Goal: Information Seeking & Learning: Learn about a topic

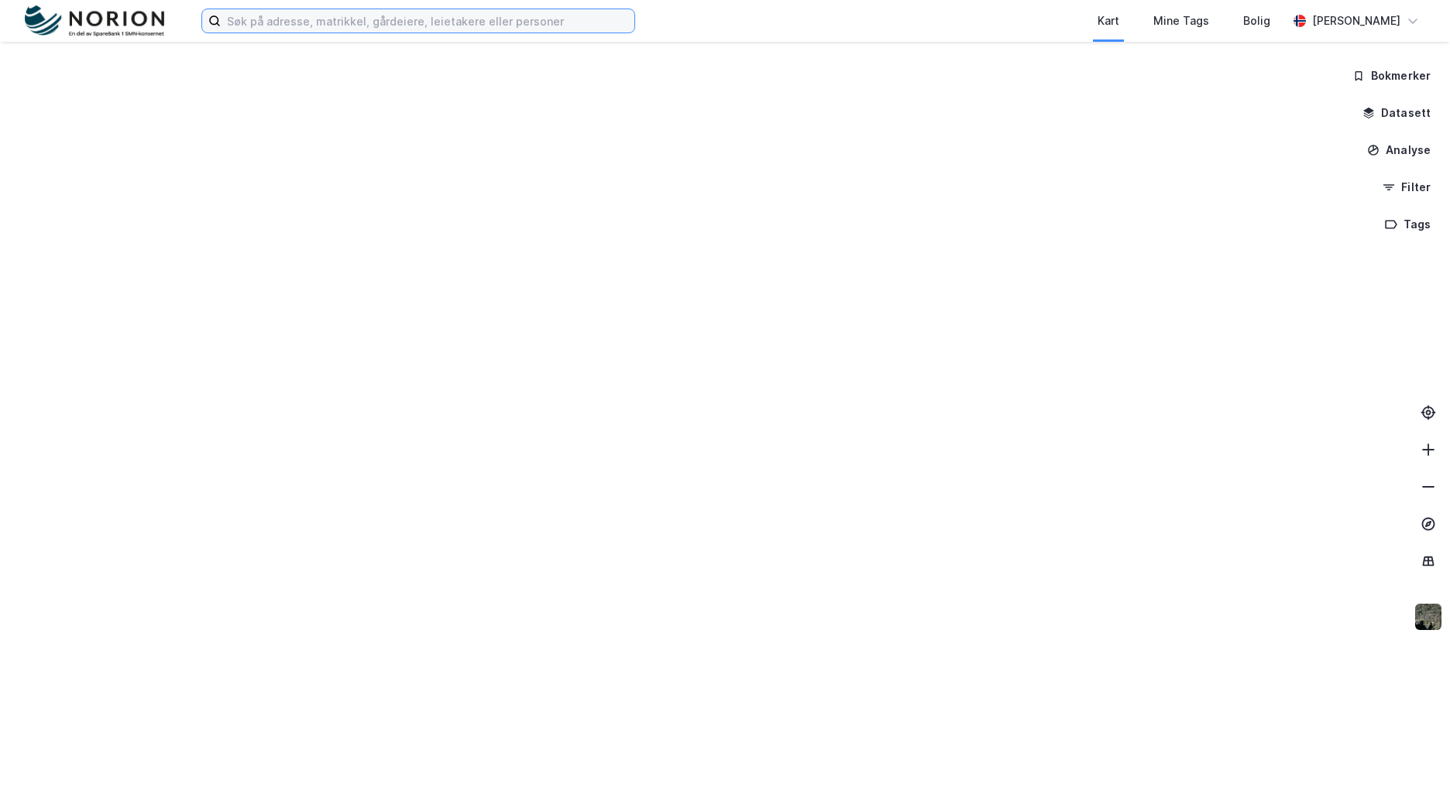
click at [423, 22] on input at bounding box center [428, 20] width 414 height 23
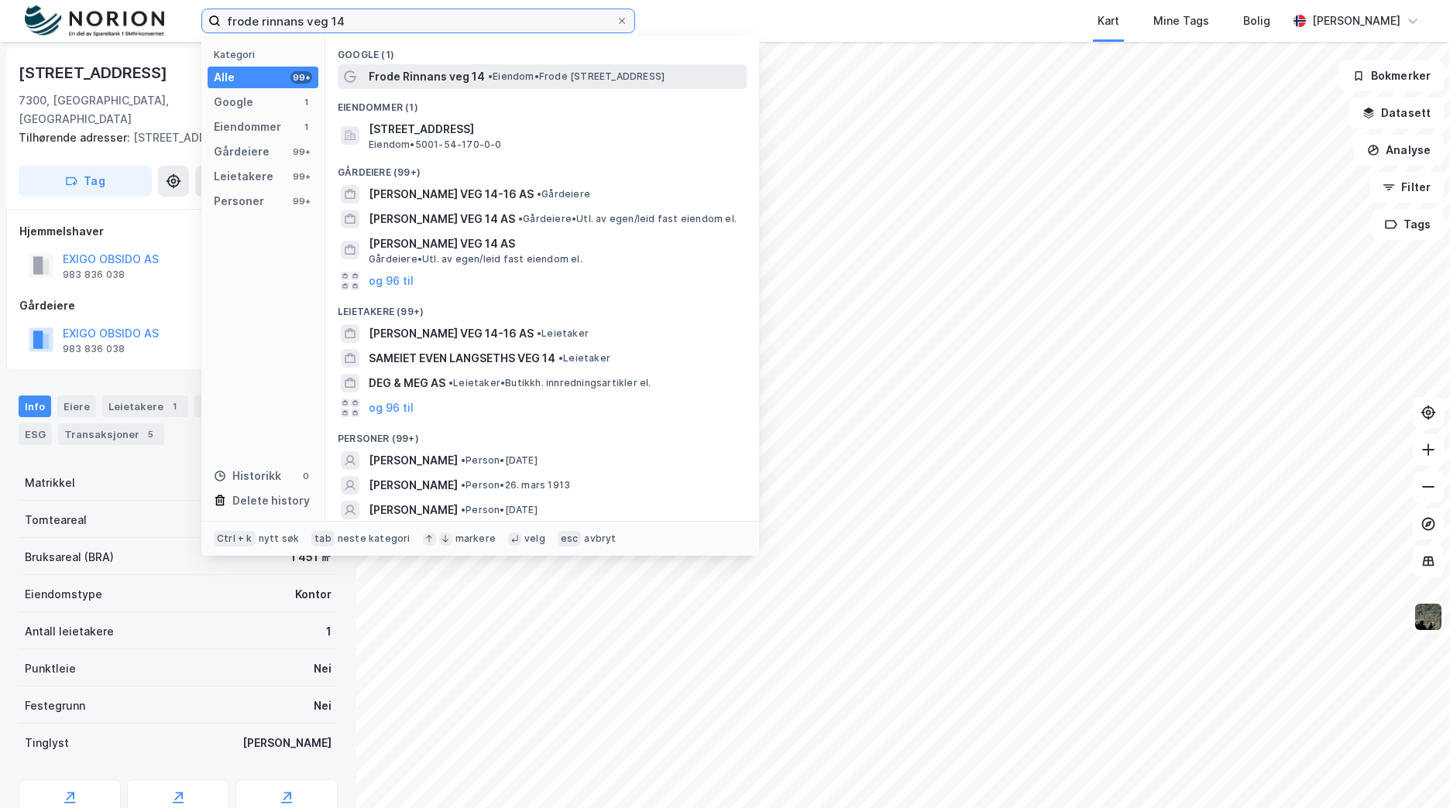
type input "frode rinnans veg 14"
click at [444, 78] on span "Frode Rinnans veg 14" at bounding box center [427, 76] width 116 height 19
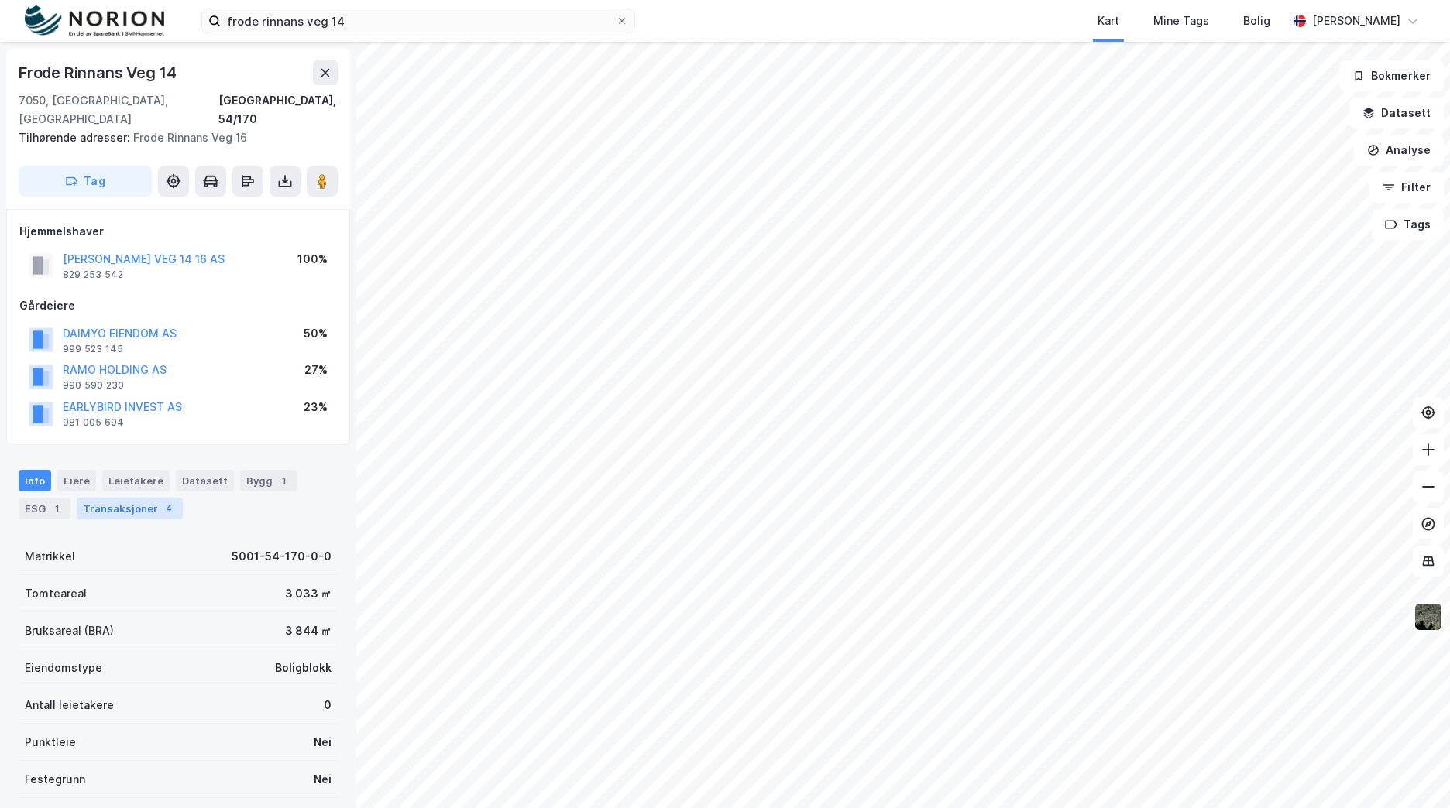
click at [118, 498] on div "Transaksjoner 4" at bounding box center [130, 509] width 106 height 22
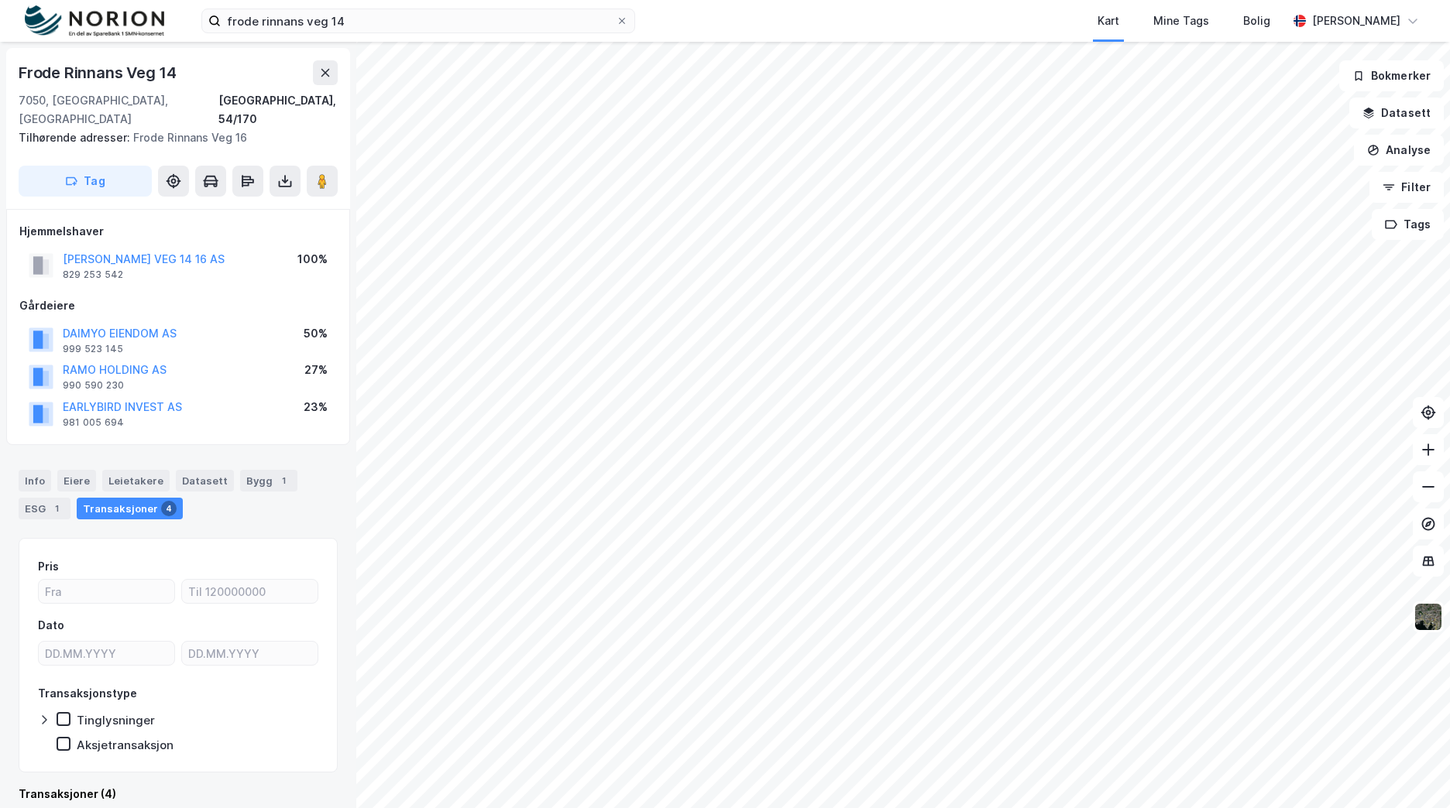
scroll to position [465, 0]
